Goal: Navigation & Orientation: Find specific page/section

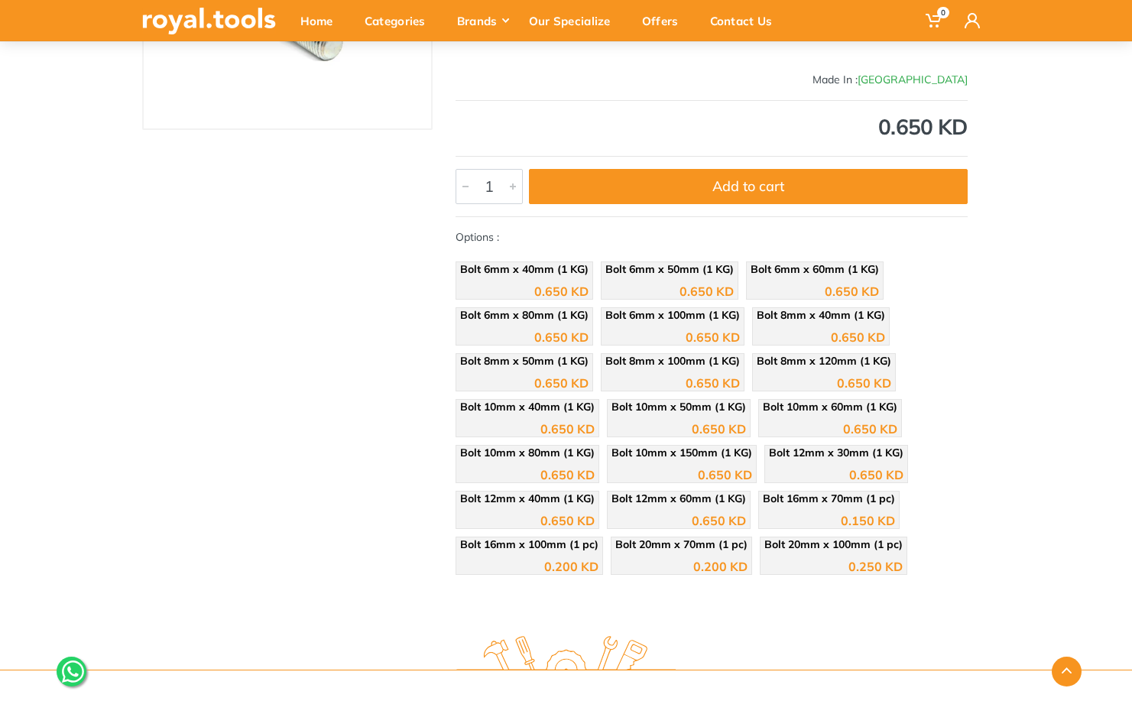
scroll to position [10, 0]
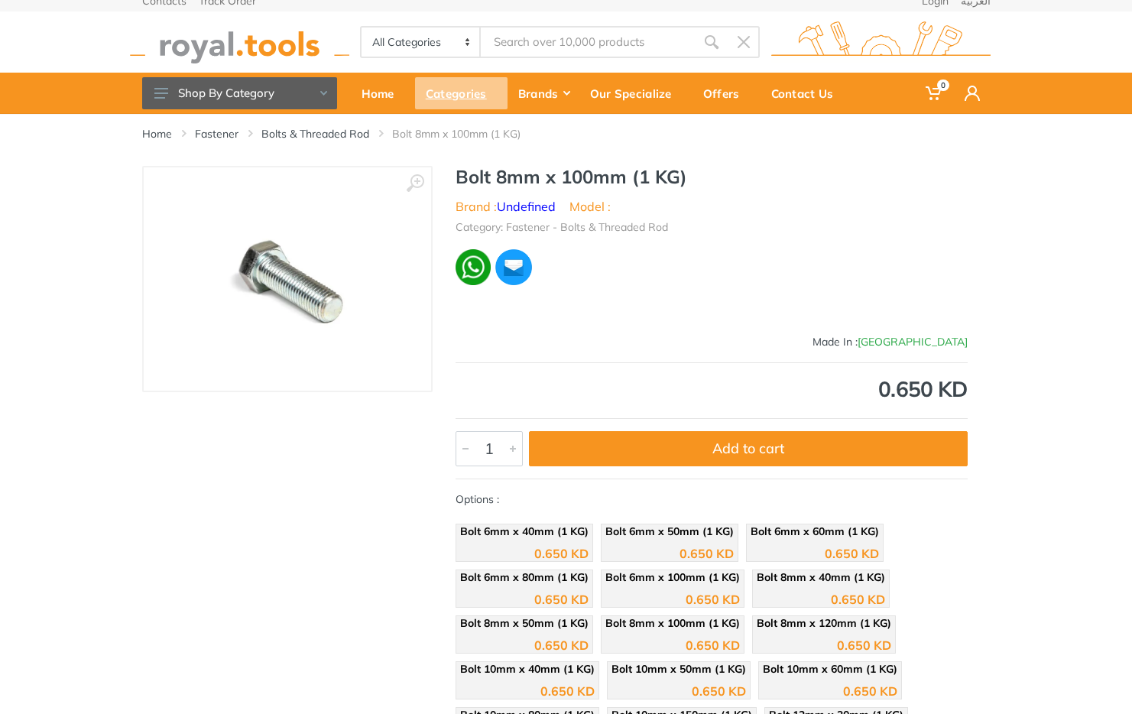
click at [485, 97] on div "Categories" at bounding box center [461, 93] width 92 height 32
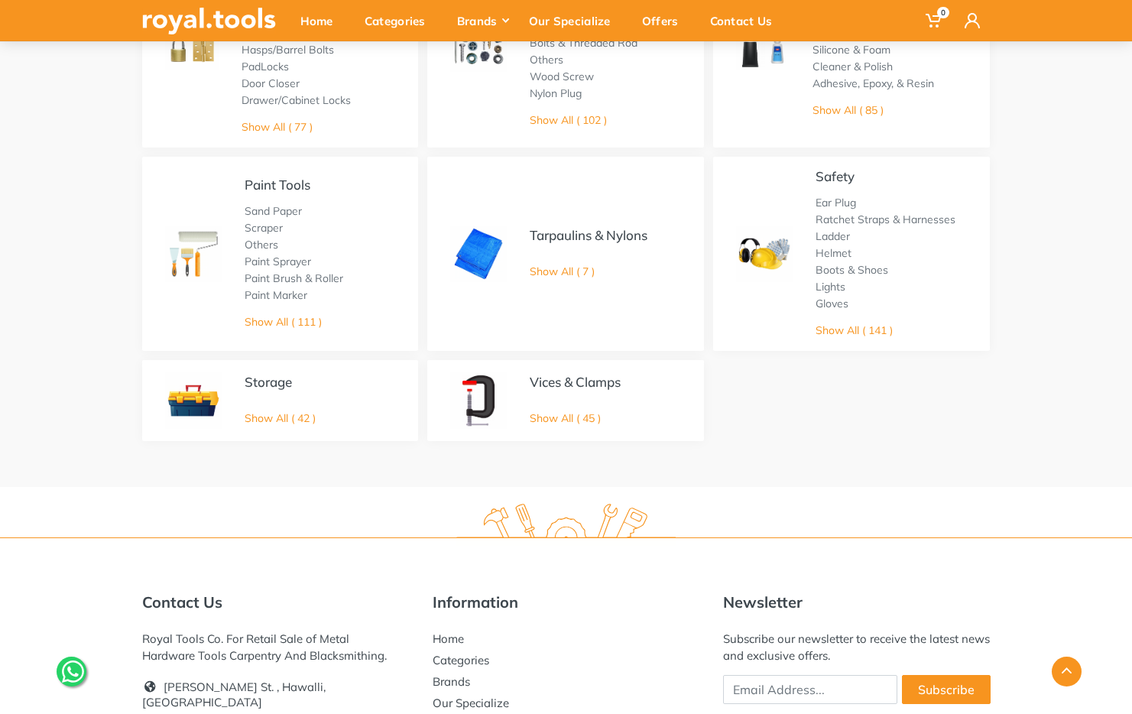
scroll to position [875, 0]
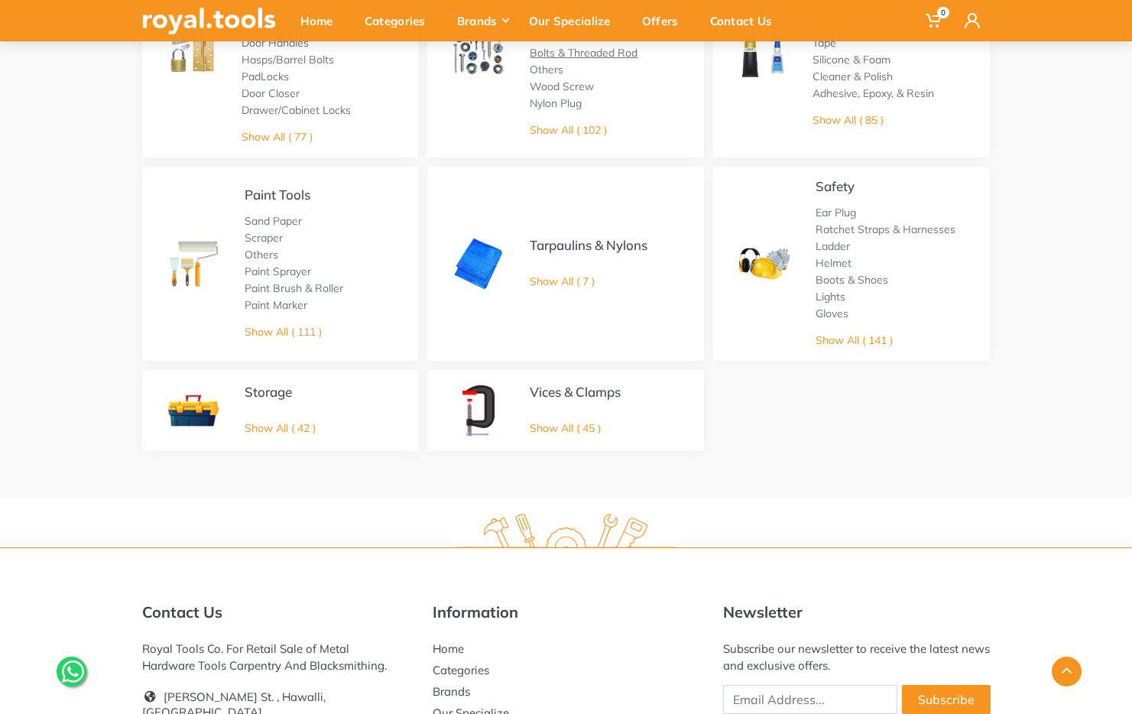
click at [570, 60] on link "Bolts & Threaded Rod" at bounding box center [584, 53] width 108 height 14
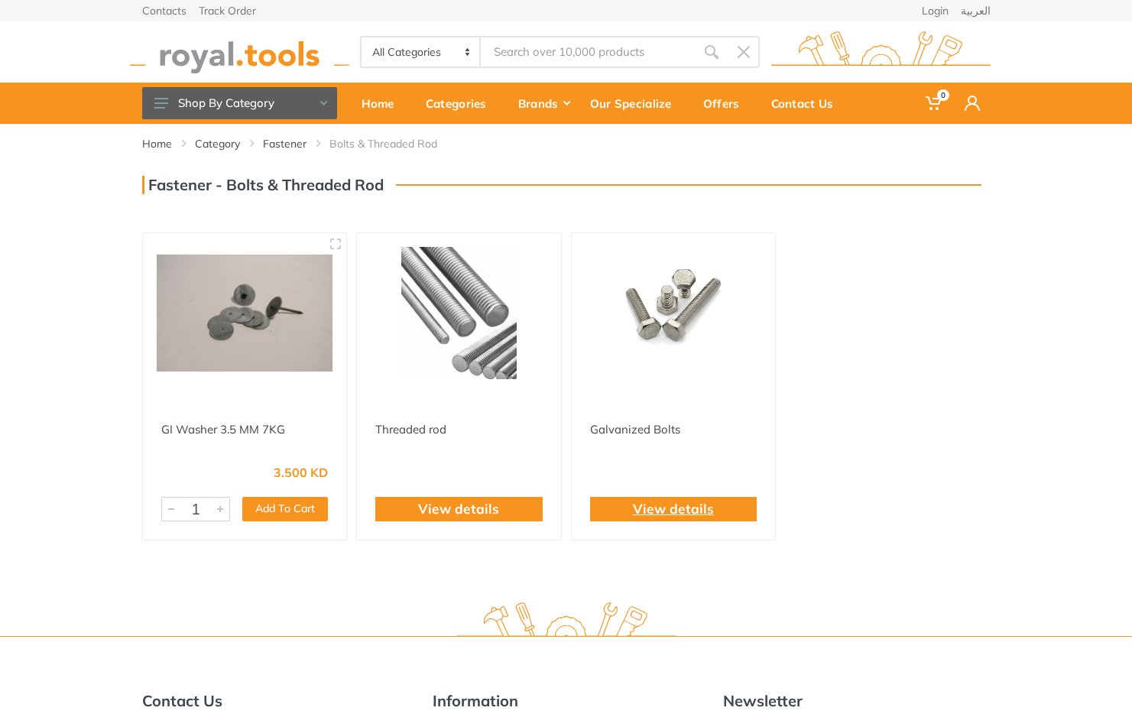
click at [680, 519] on link "View details" at bounding box center [673, 509] width 81 height 20
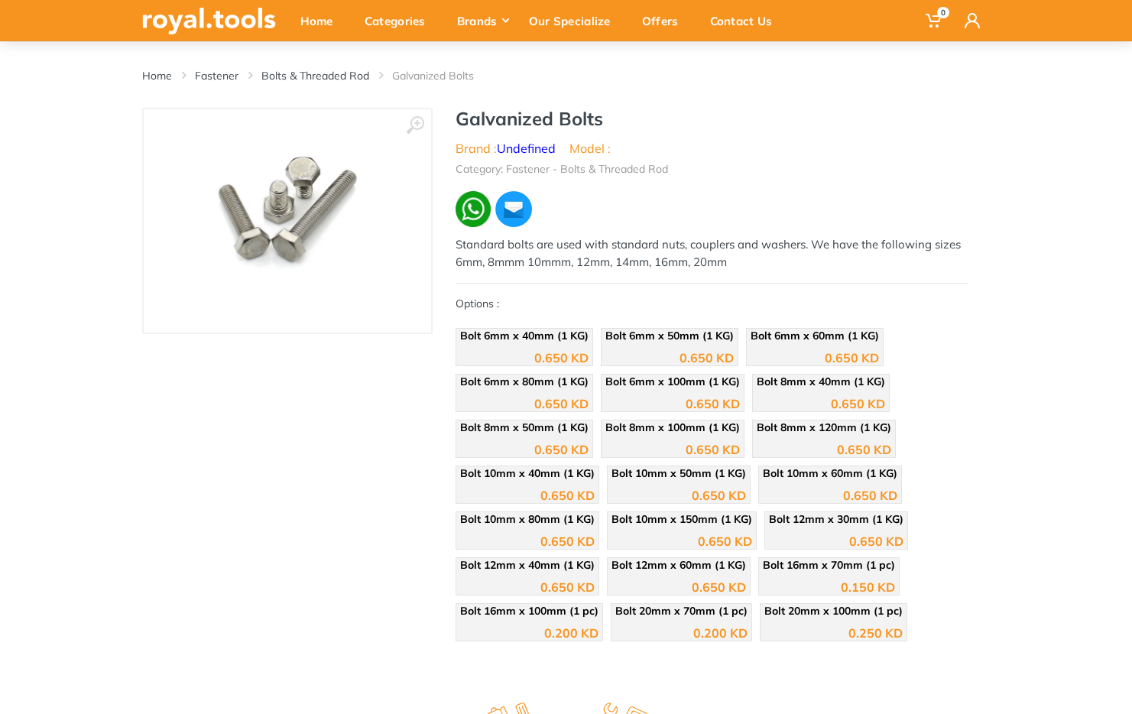
scroll to position [121, 0]
